Goal: Information Seeking & Learning: Learn about a topic

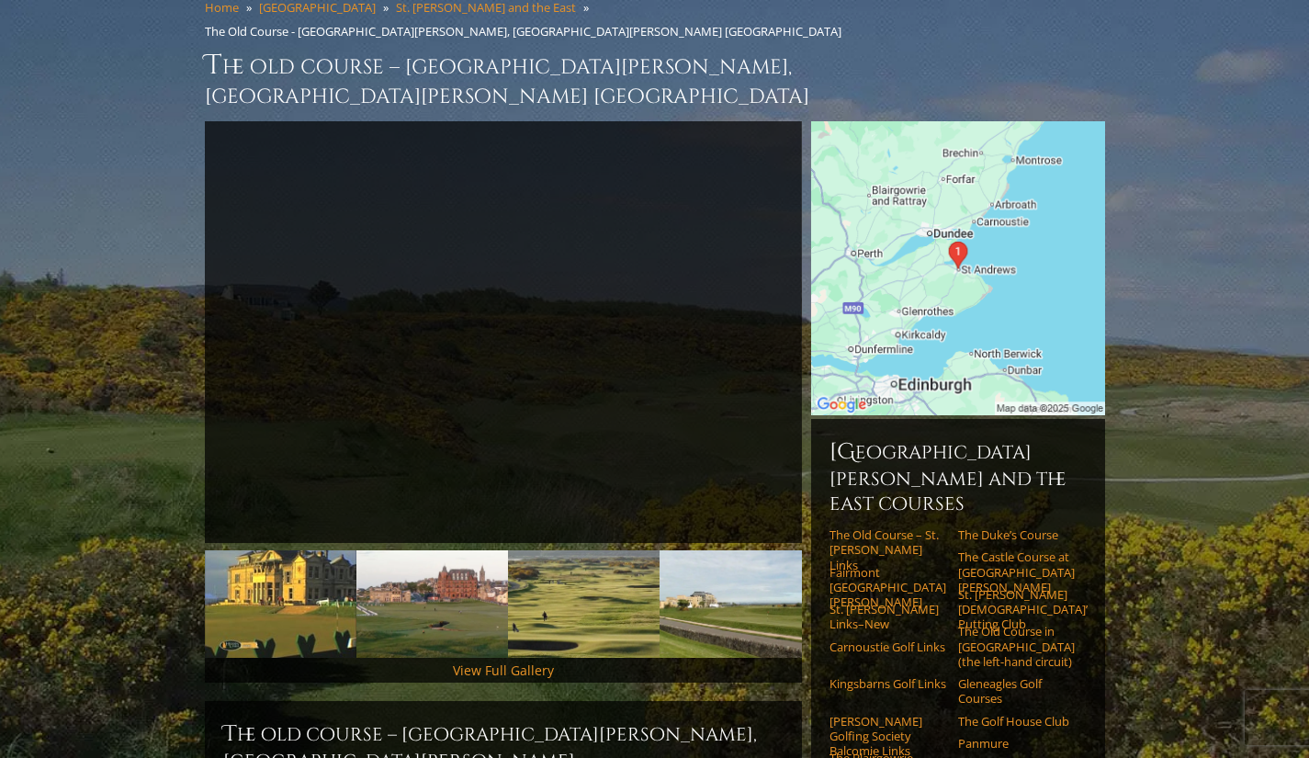
scroll to position [184, 0]
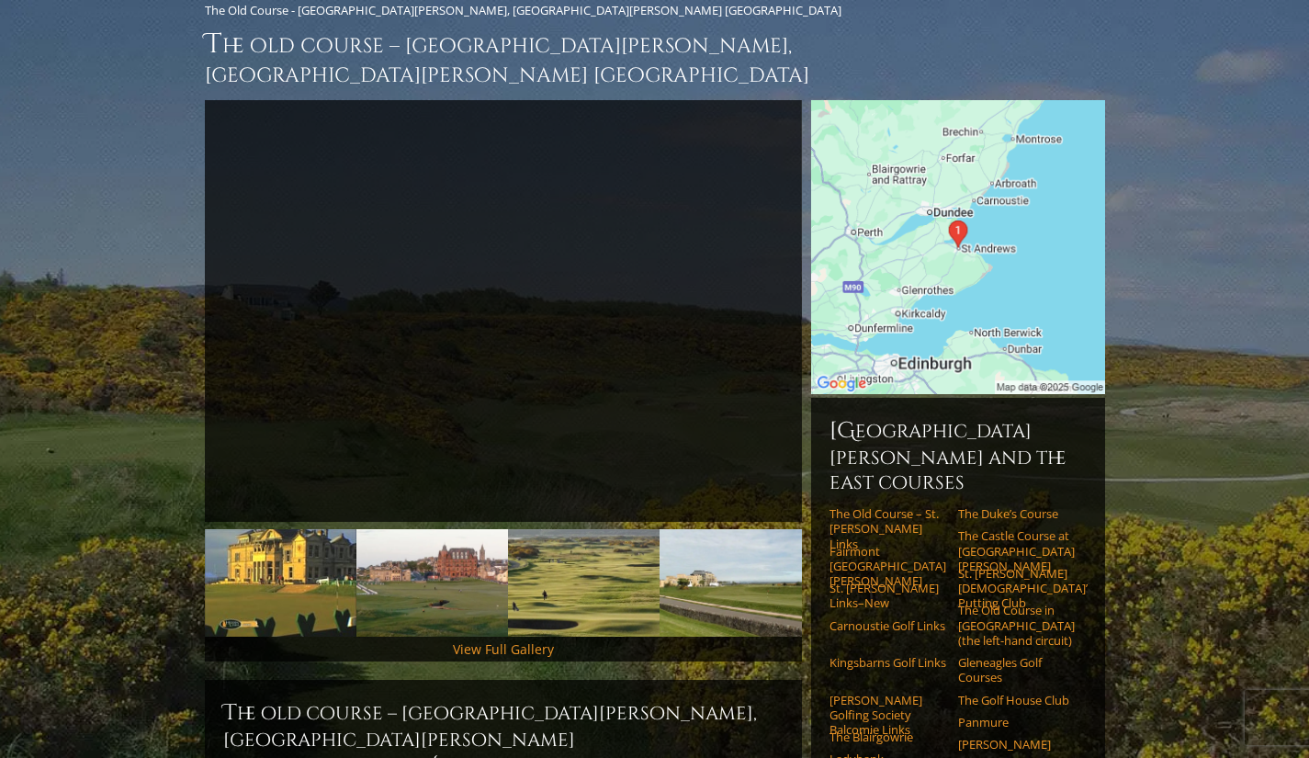
click at [989, 655] on link "Gleneagles Golf Courses" at bounding box center [1016, 670] width 117 height 30
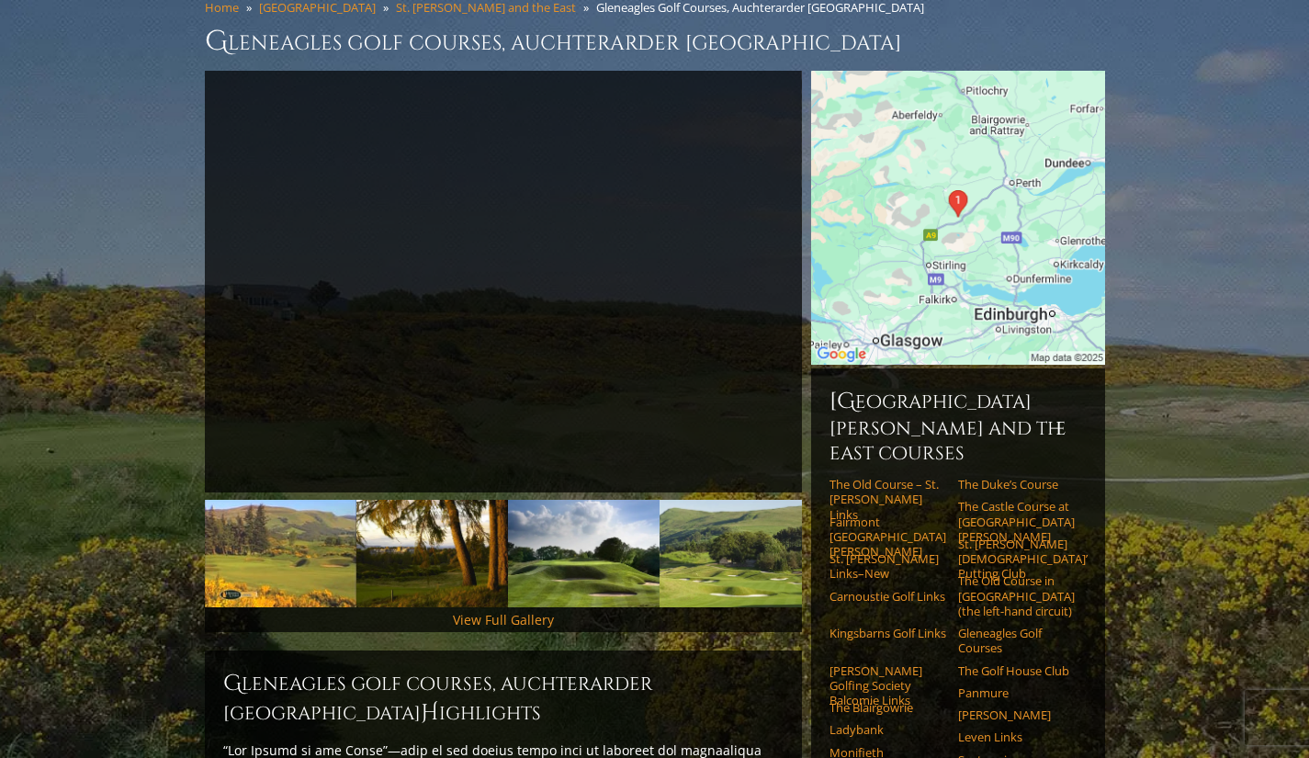
scroll to position [184, 0]
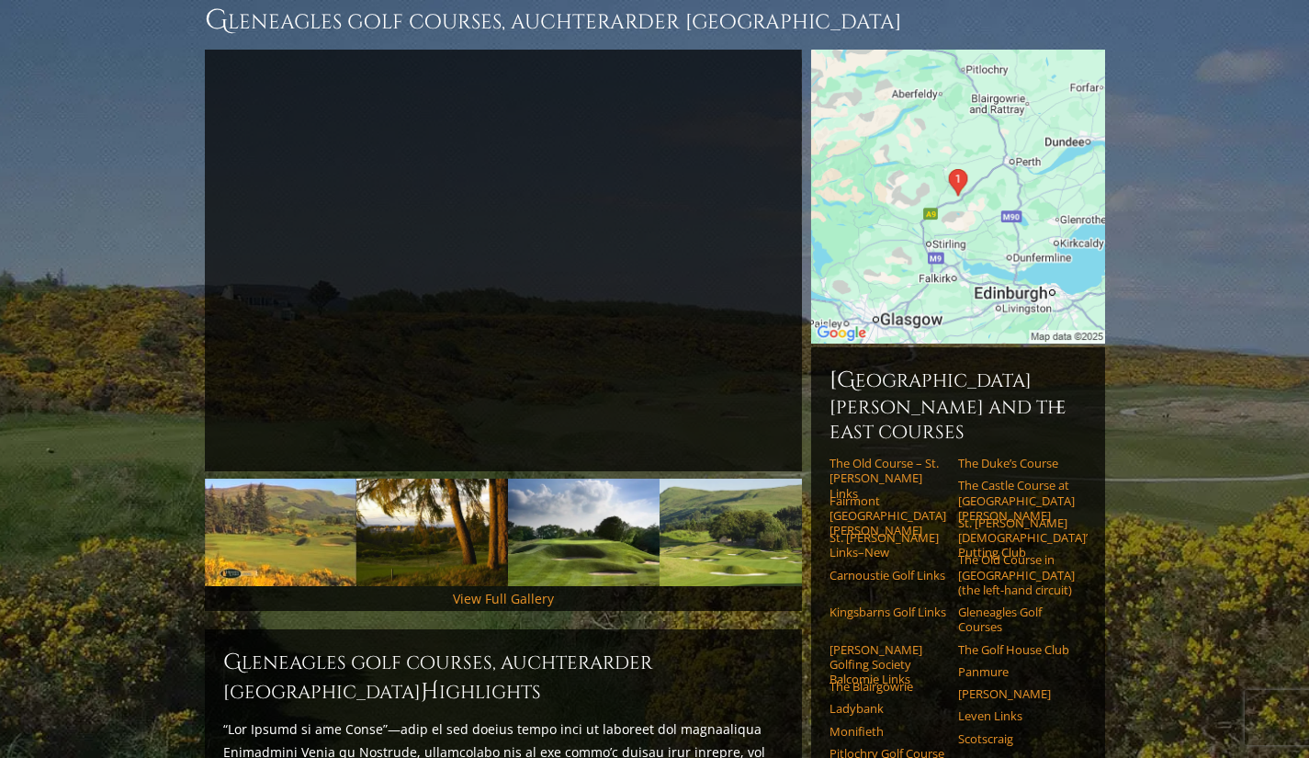
click at [859, 568] on link "Carnoustie Golf Links" at bounding box center [888, 575] width 117 height 15
